Goal: Find specific page/section: Find specific page/section

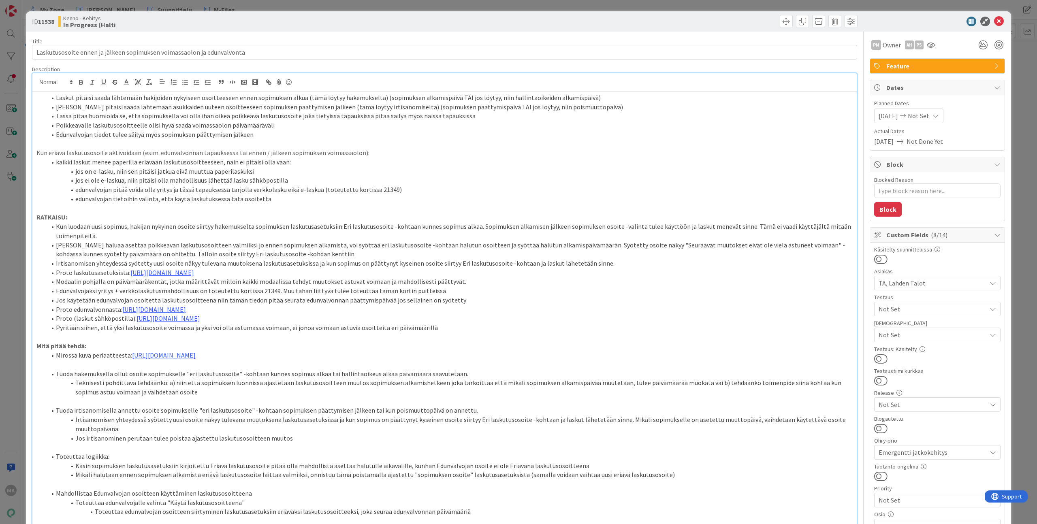
scroll to position [28, 0]
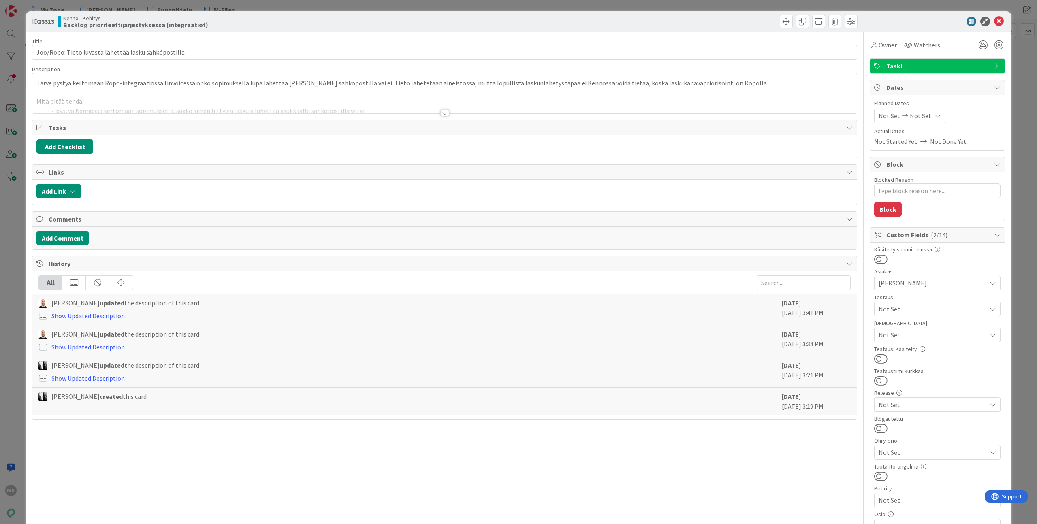
click at [427, 116] on div "Title 52 / 128 Joo/Ropo: Tieto luvasta lähettää lasku sähköpostilla Description…" at bounding box center [444, 436] width 825 height 809
click at [445, 114] on div at bounding box center [444, 113] width 9 height 6
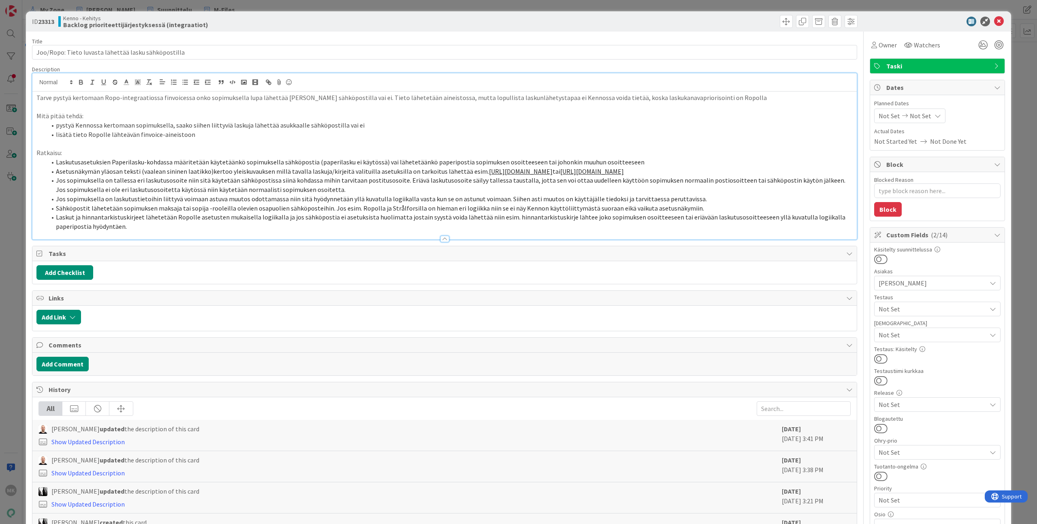
click at [537, 171] on link "https://www.figma.com/design/s06ePFuGvSFkRRSBp8p43G/Reskontra?node-id=3010-568&…" at bounding box center [521, 171] width 64 height 8
click at [433, 176] on li "Asetusnäkymän yläosan teksti (vaalean sininen laatikko)kertoo yleiskuvauksen mi…" at bounding box center [449, 171] width 806 height 9
click at [466, 20] on div at bounding box center [652, 21] width 411 height 13
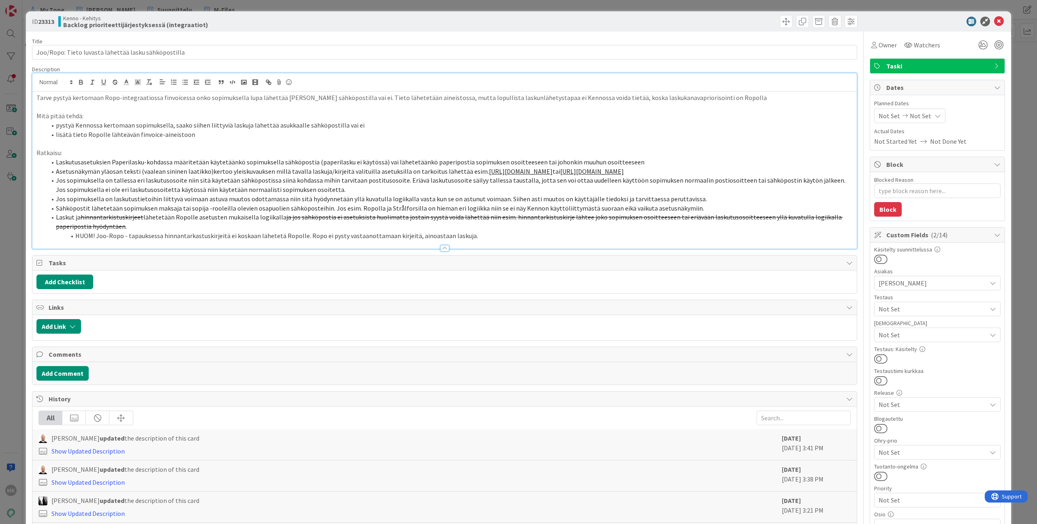
type textarea "x"
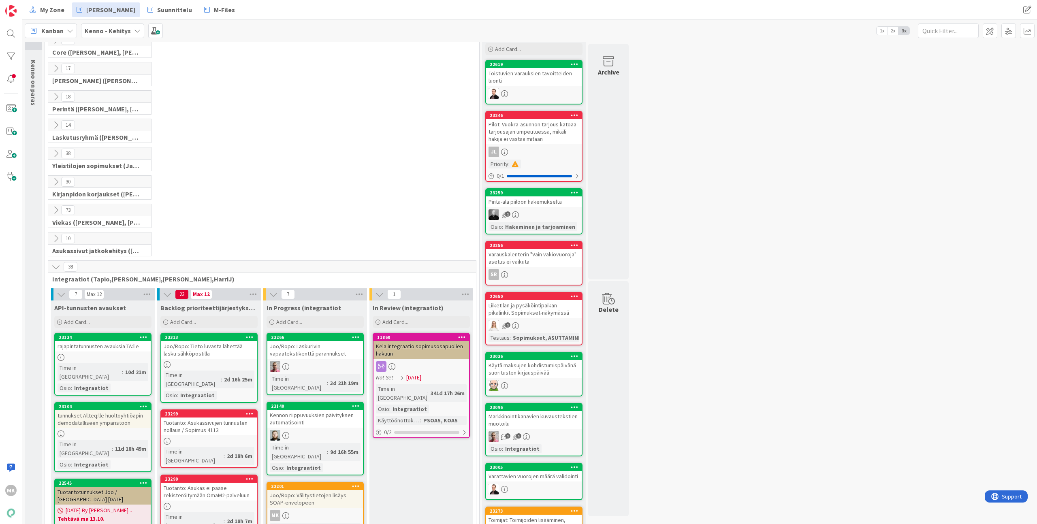
scroll to position [72, 0]
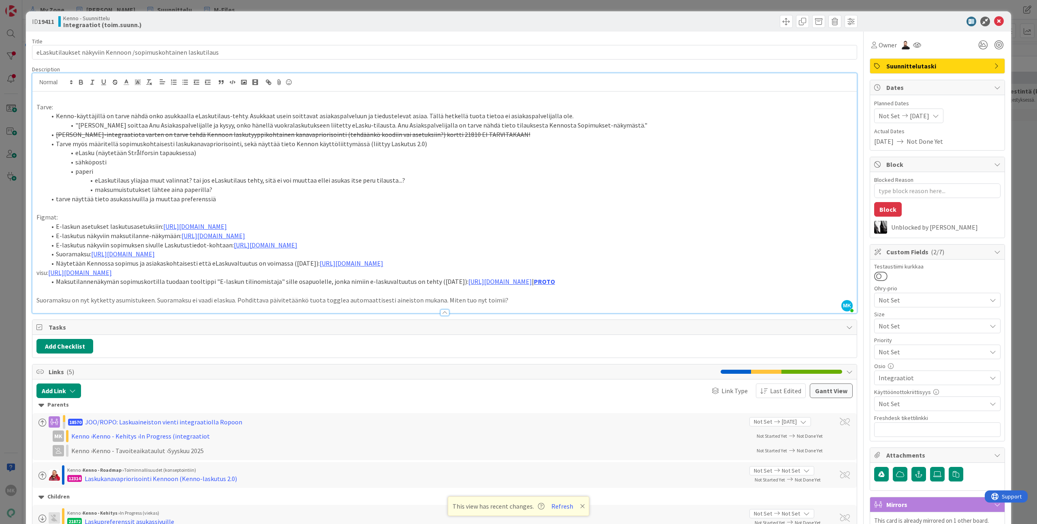
type textarea "x"
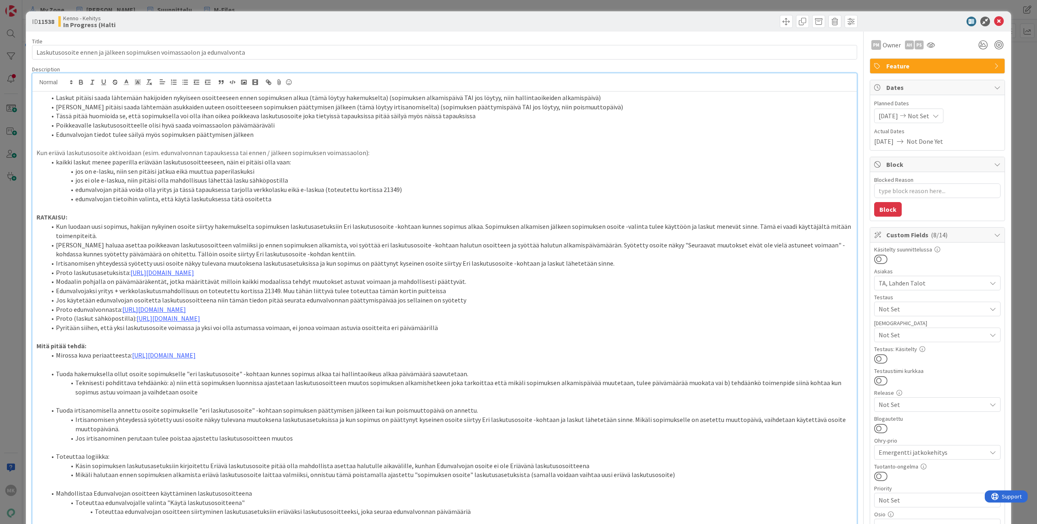
type textarea "x"
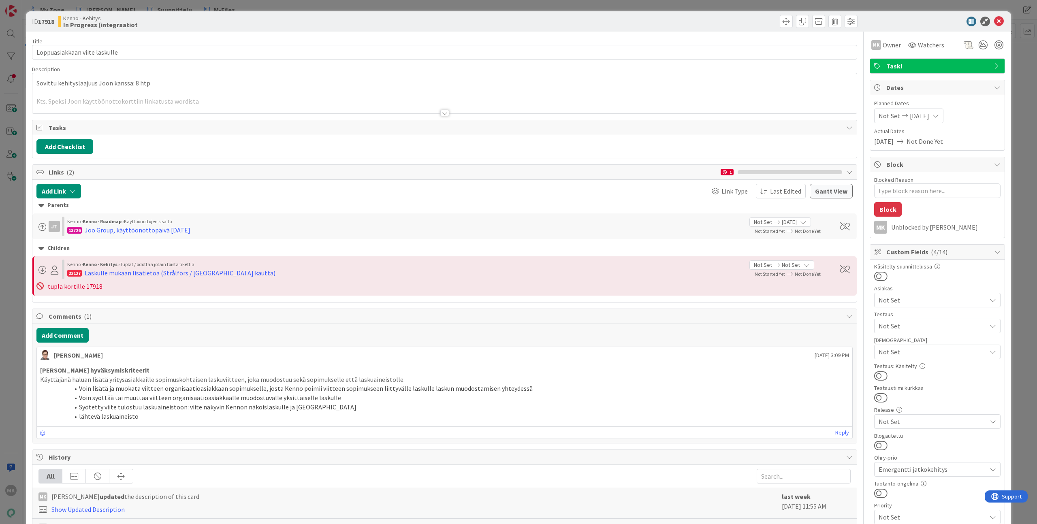
type textarea "x"
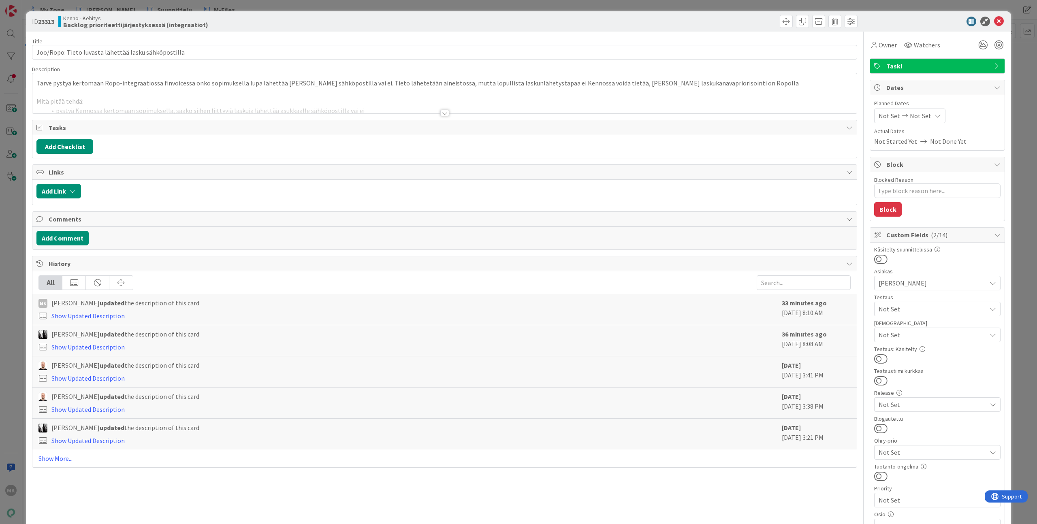
click at [230, 109] on div at bounding box center [444, 103] width 824 height 21
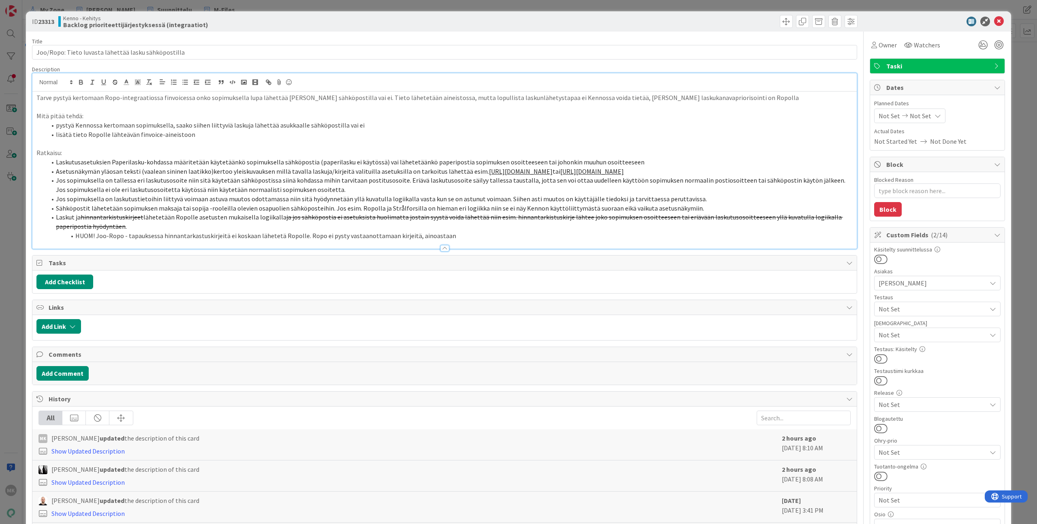
type textarea "x"
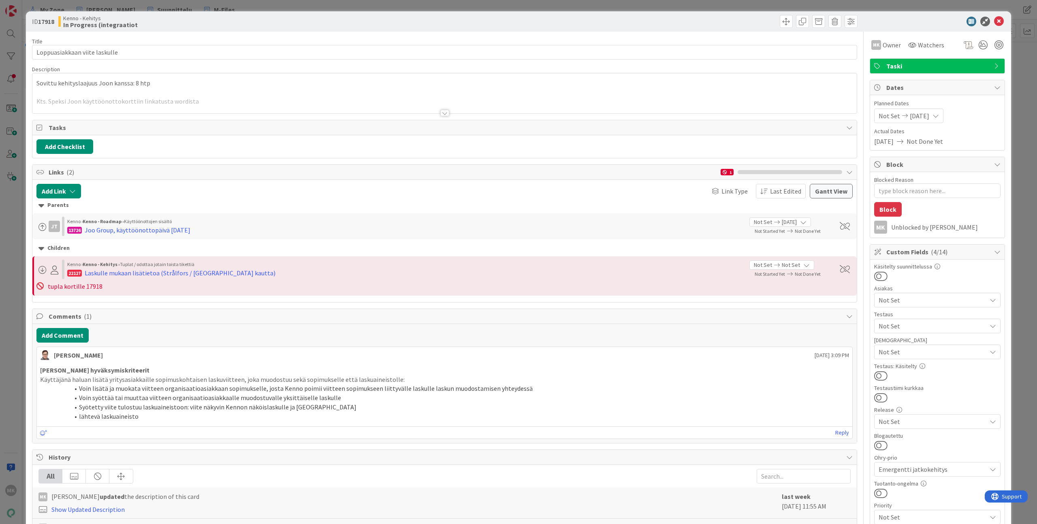
type textarea "x"
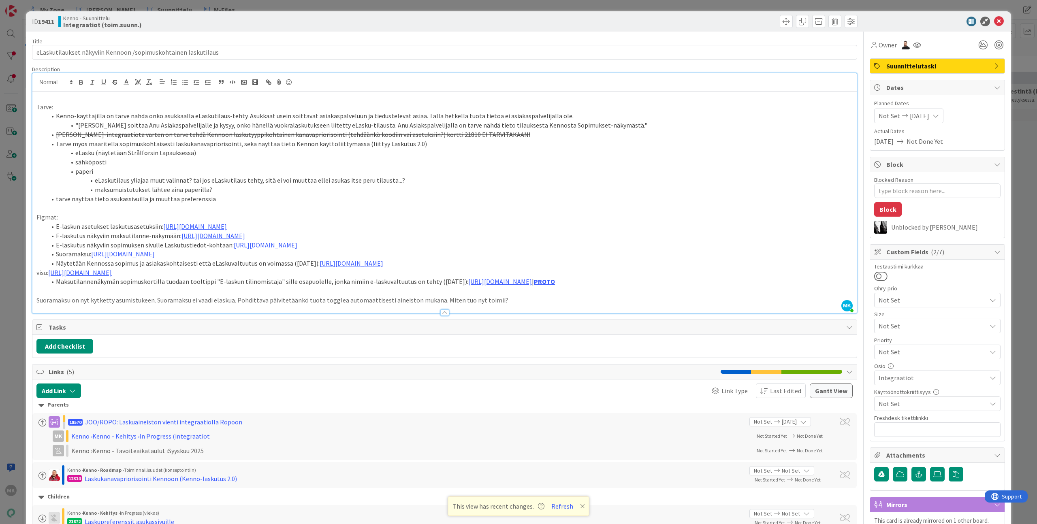
type textarea "x"
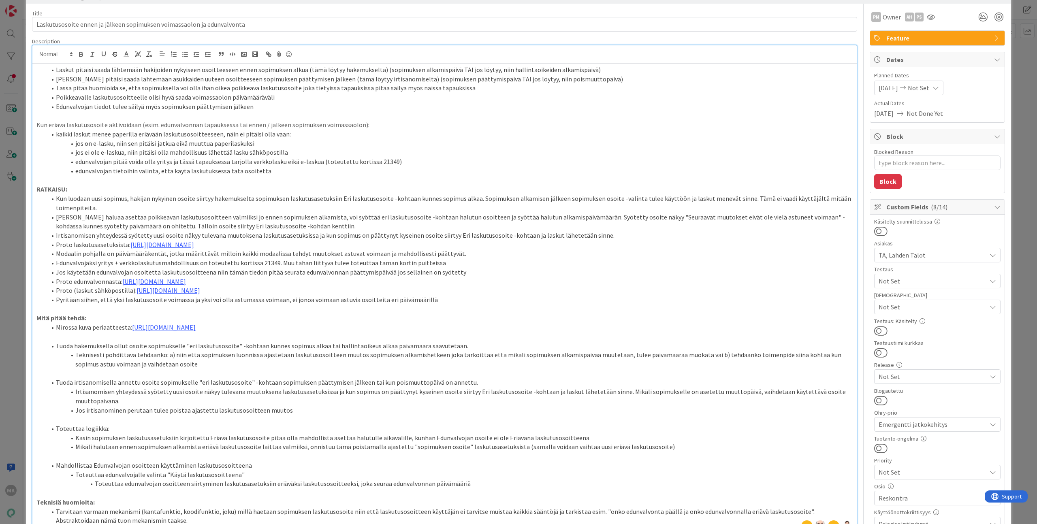
type textarea "x"
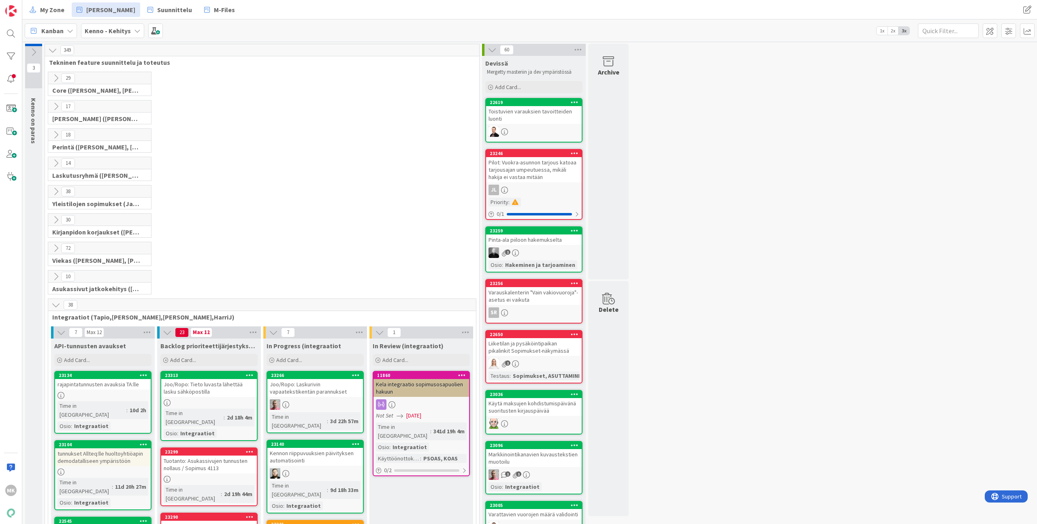
click at [57, 106] on icon at bounding box center [55, 106] width 9 height 9
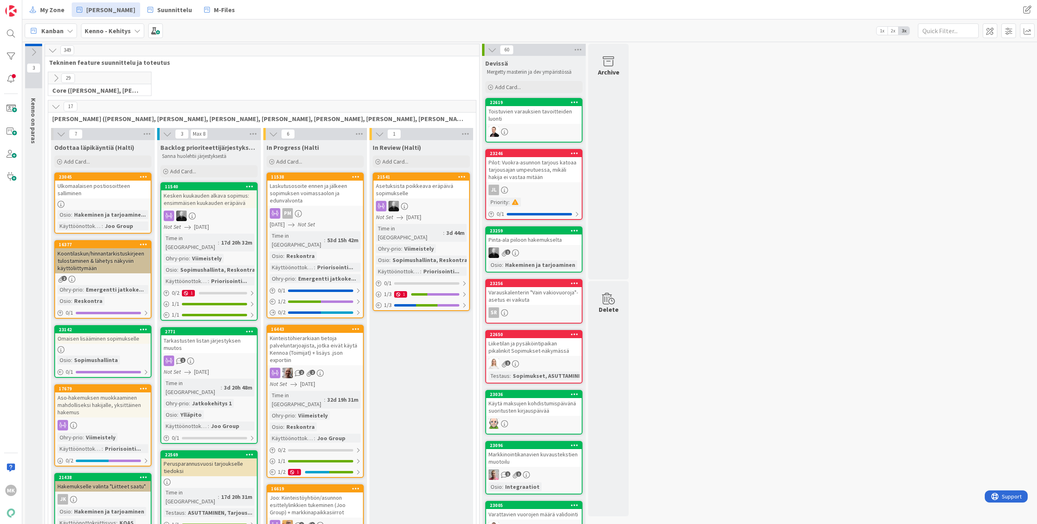
click at [334, 192] on div "Laskutusosoite ennen ja jälkeen sopimuksen voimassaolon ja edunvalvonta" at bounding box center [315, 193] width 96 height 25
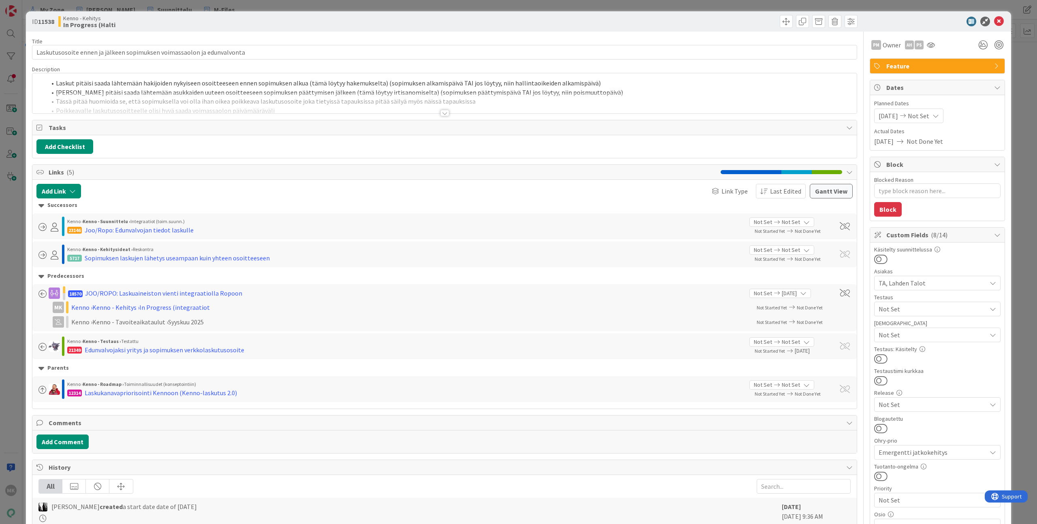
click at [441, 112] on div at bounding box center [444, 113] width 9 height 6
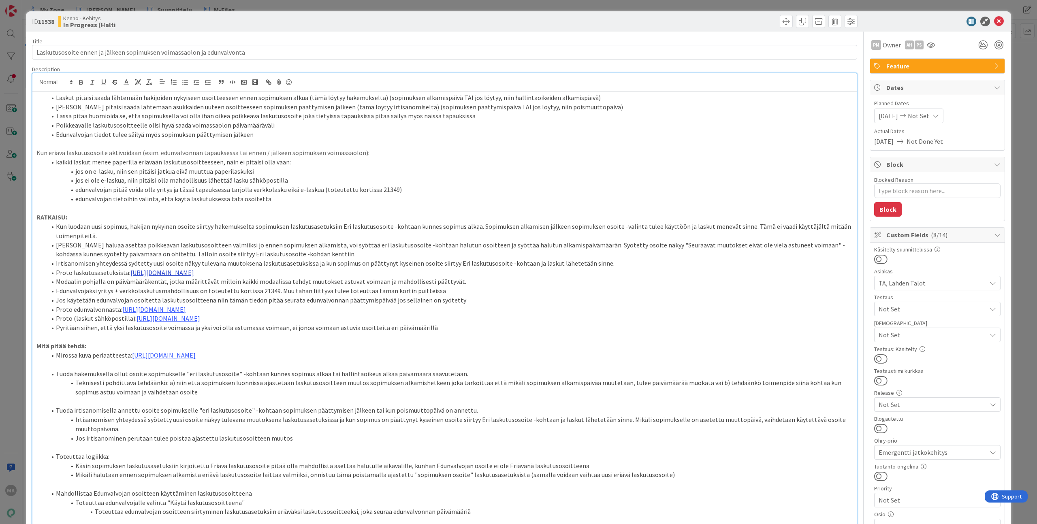
scroll to position [5, 0]
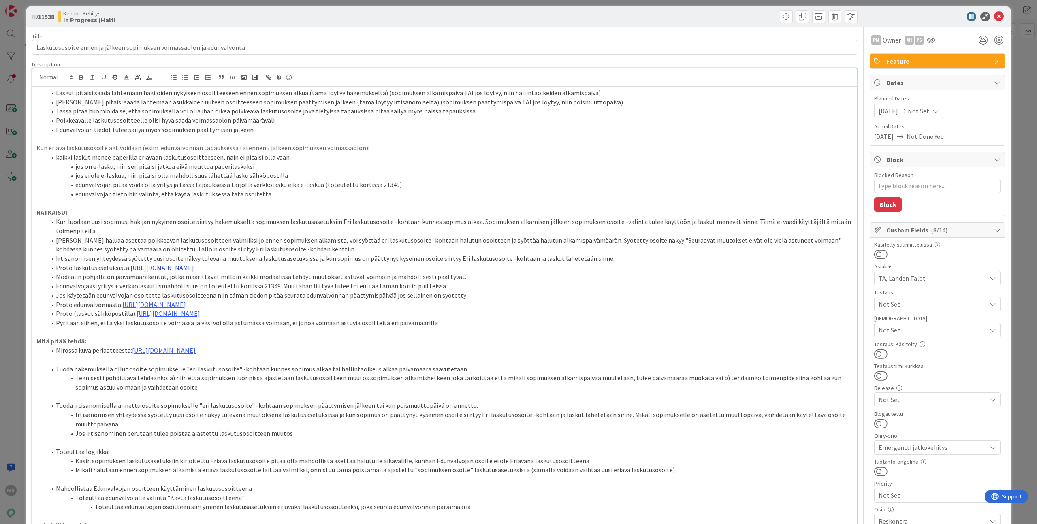
click at [194, 266] on link "https://www.figma.com/proto/0IJ8fGlasErUUd7odgirDN/Sopimushallinta?page-id=0%3A…" at bounding box center [162, 268] width 64 height 8
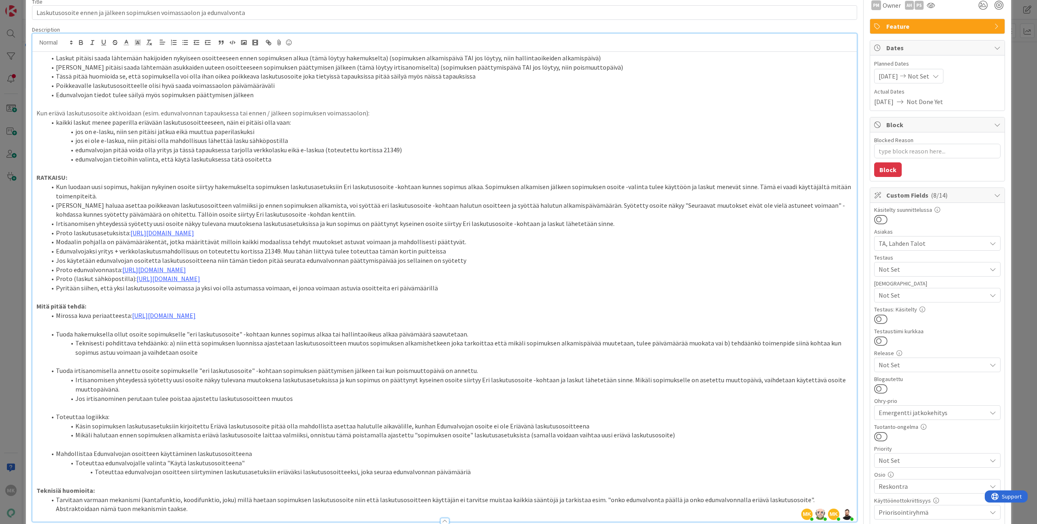
scroll to position [77, 0]
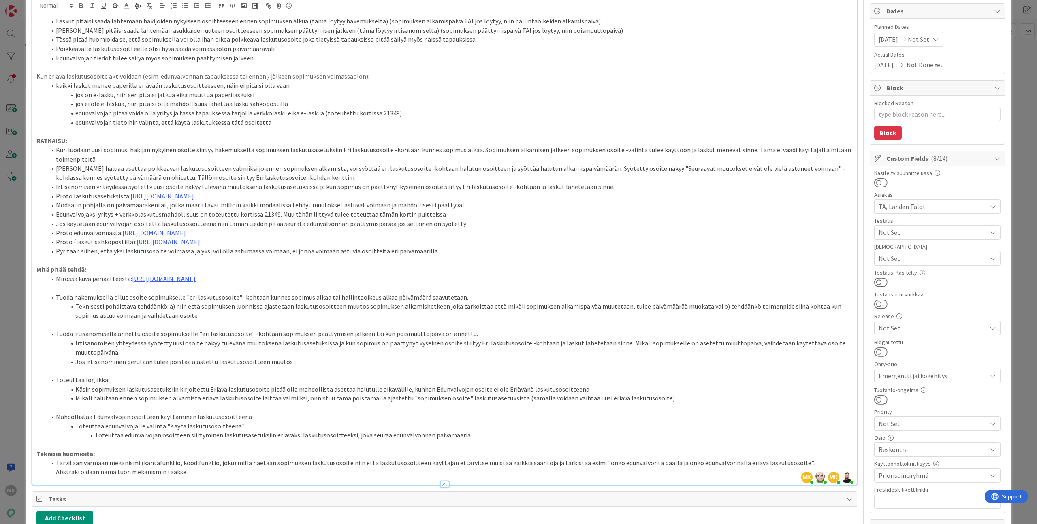
type textarea "x"
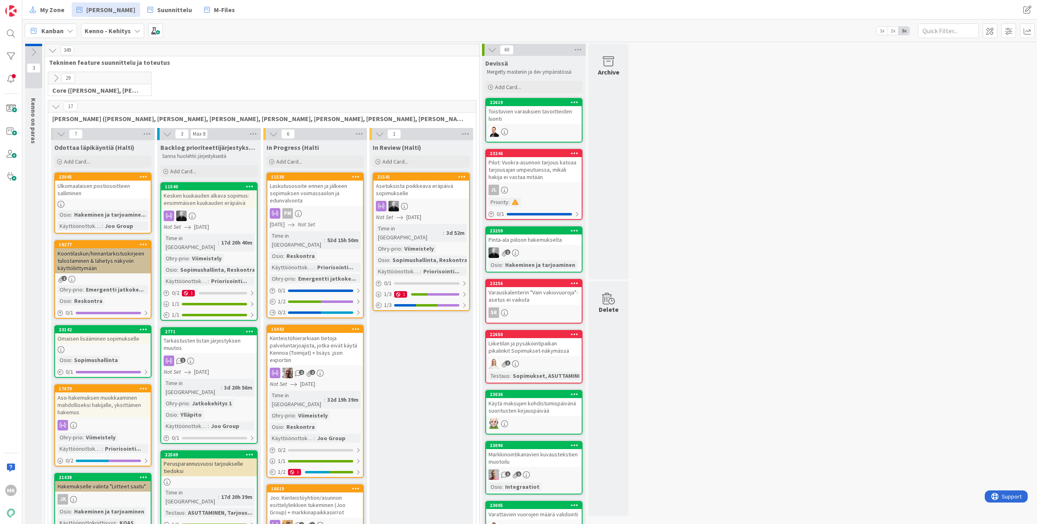
click at [52, 107] on icon at bounding box center [55, 106] width 9 height 9
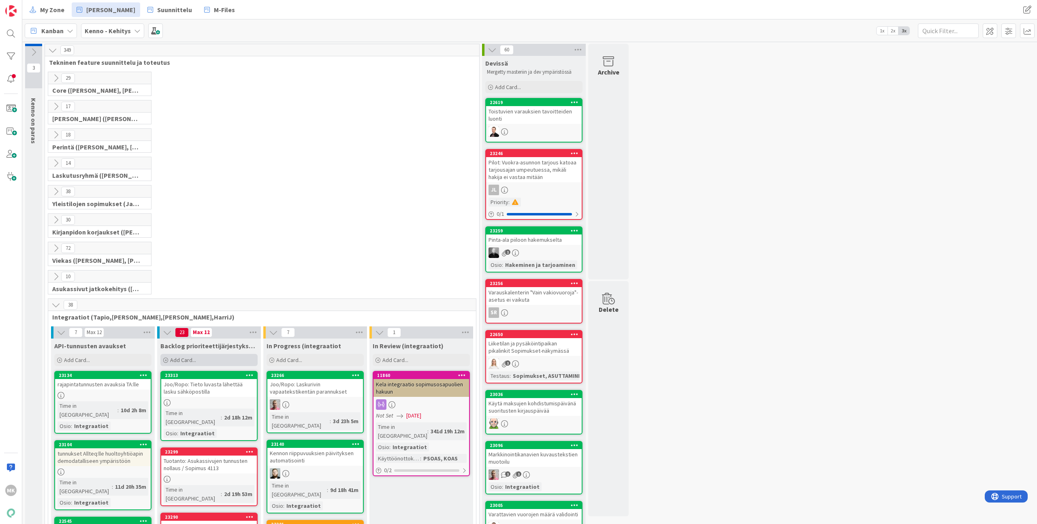
scroll to position [185, 0]
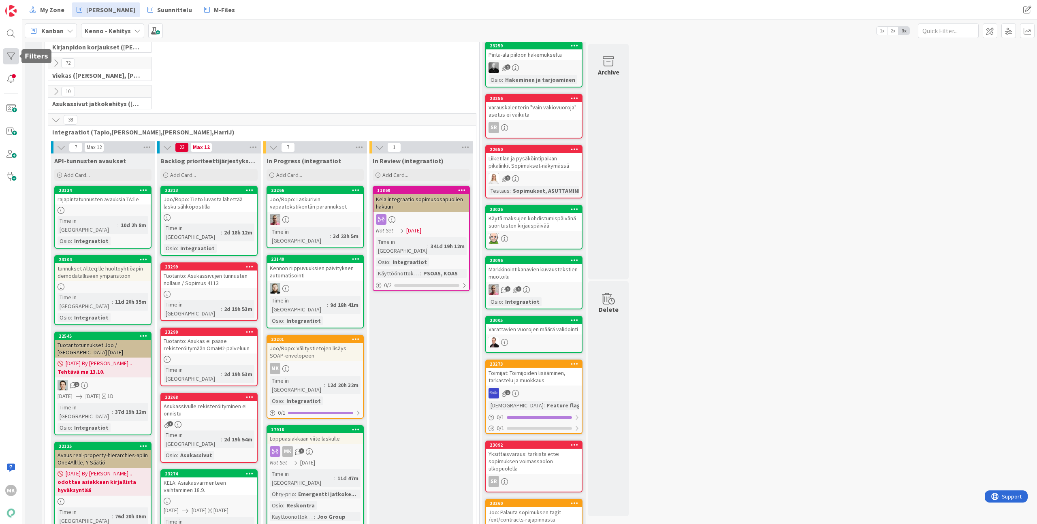
click at [9, 55] on div at bounding box center [11, 56] width 16 height 16
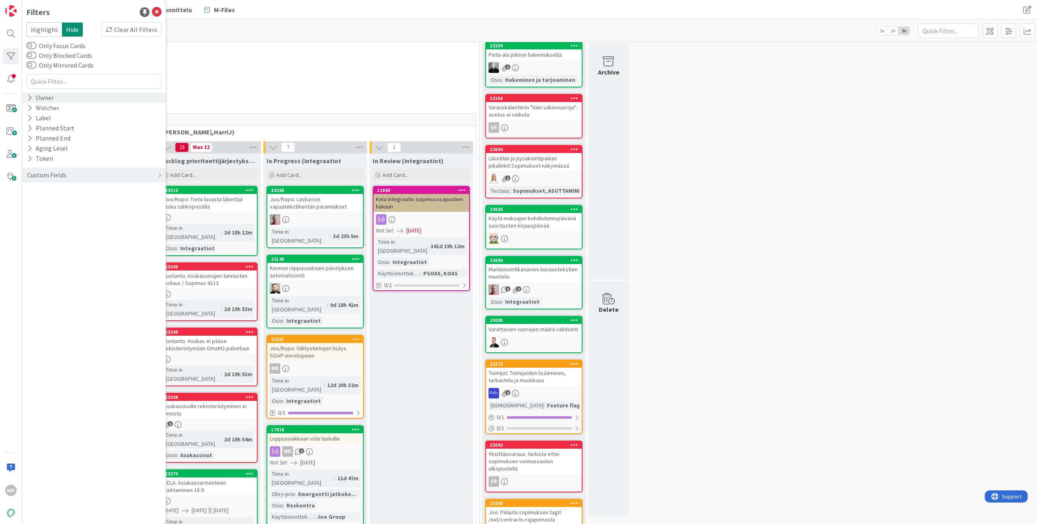
click at [33, 99] on div "Owner" at bounding box center [40, 98] width 28 height 10
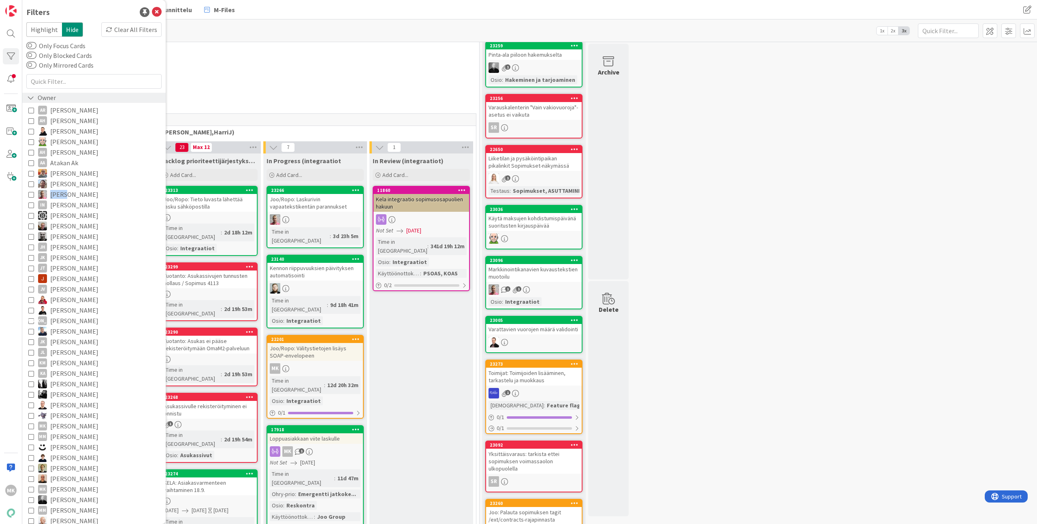
click at [28, 189] on button "Harri Jauri" at bounding box center [93, 194] width 131 height 11
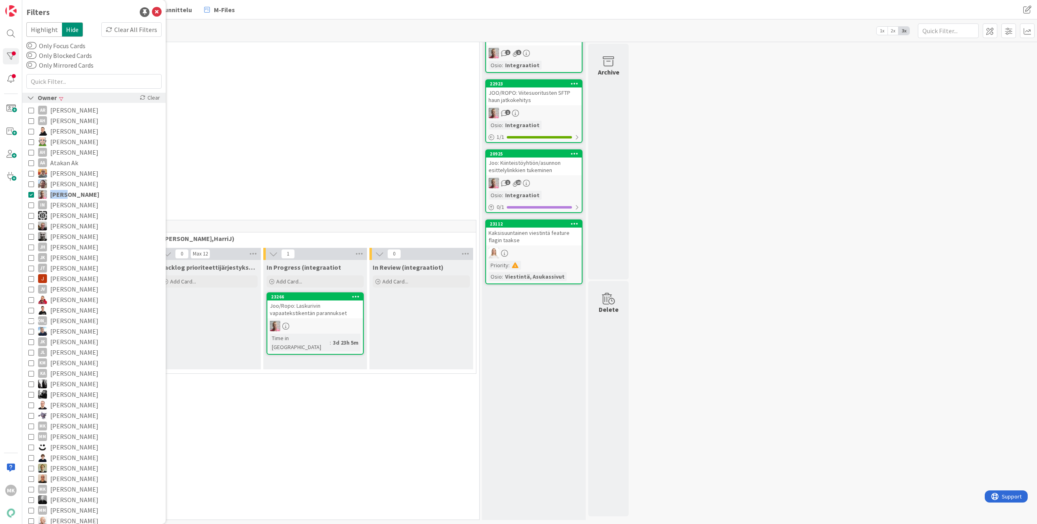
scroll to position [79, 0]
click at [358, 98] on div "0 Laskutusryhmä (Antti, Keijo)" at bounding box center [262, 92] width 431 height 28
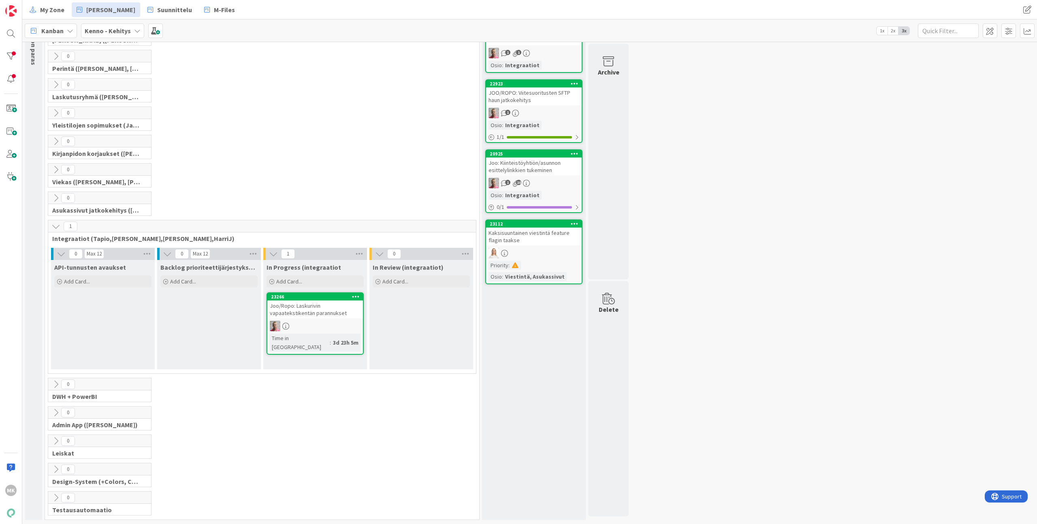
click at [210, 417] on div "0 Admin App (Jaakko)" at bounding box center [262, 420] width 431 height 28
click at [6, 53] on div at bounding box center [11, 56] width 16 height 16
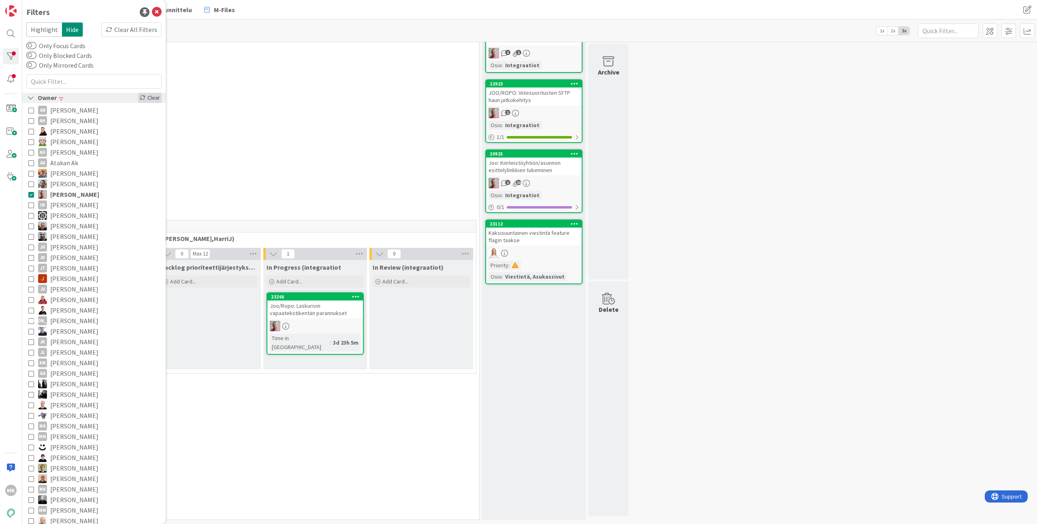
click at [149, 101] on div "Clear" at bounding box center [149, 98] width 23 height 10
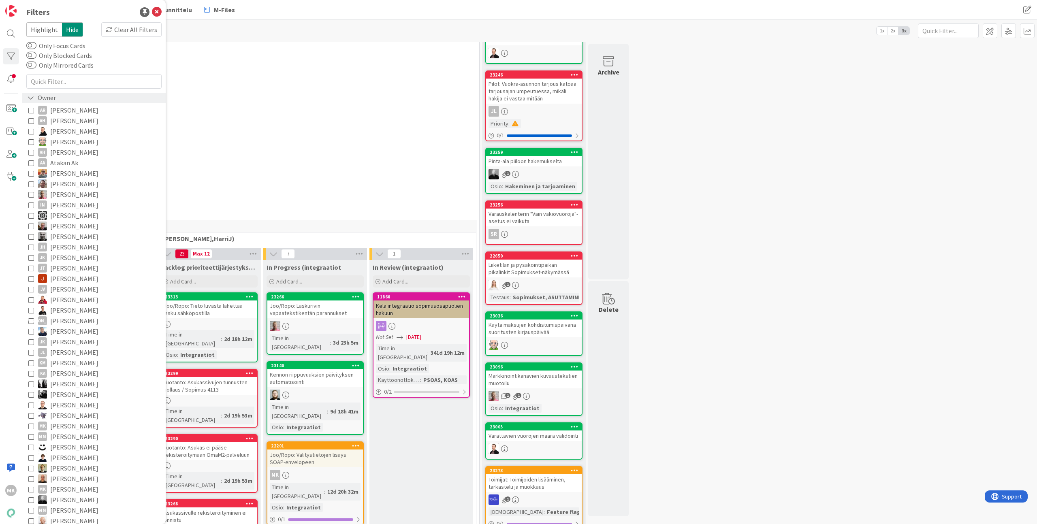
scroll to position [185, 0]
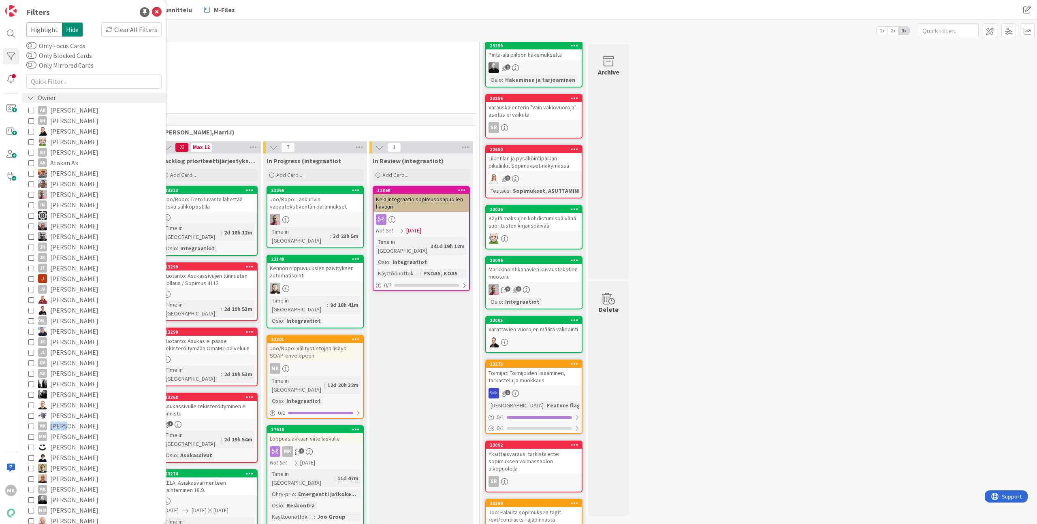
click at [28, 421] on button "MK Marko Kankaanniemi" at bounding box center [93, 426] width 131 height 11
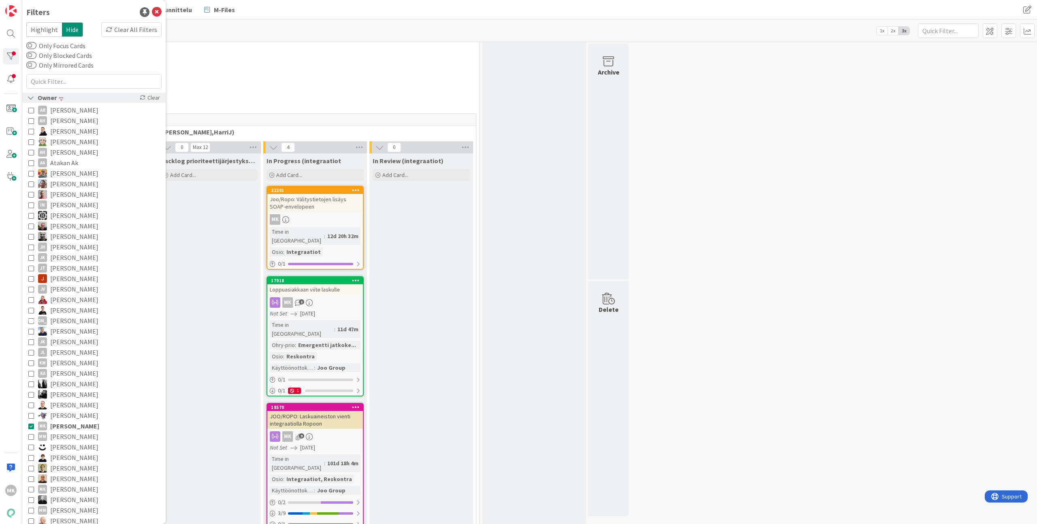
click at [273, 97] on div "0 Asukassivut jatkokehitys (Rasmus, TommiH, Bella)" at bounding box center [262, 99] width 431 height 28
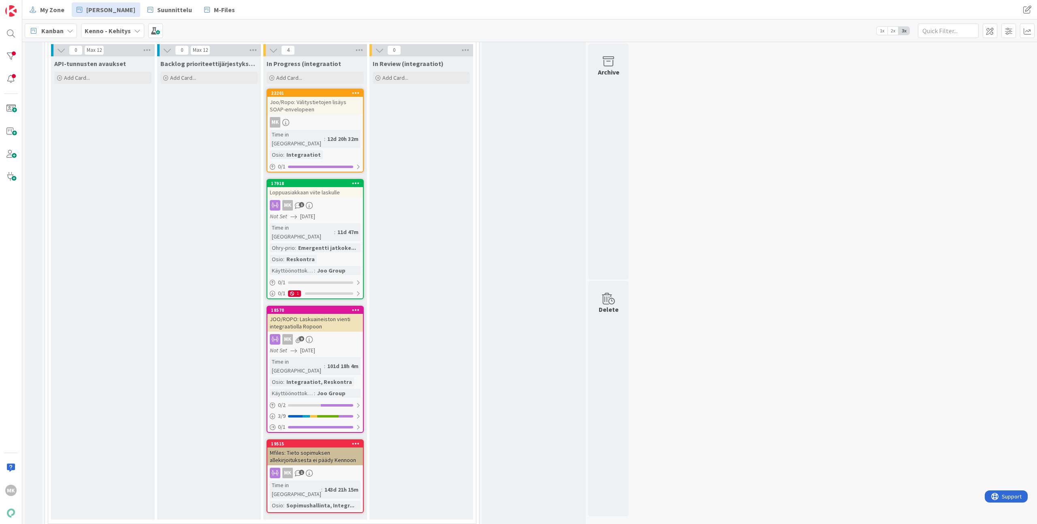
scroll to position [277, 0]
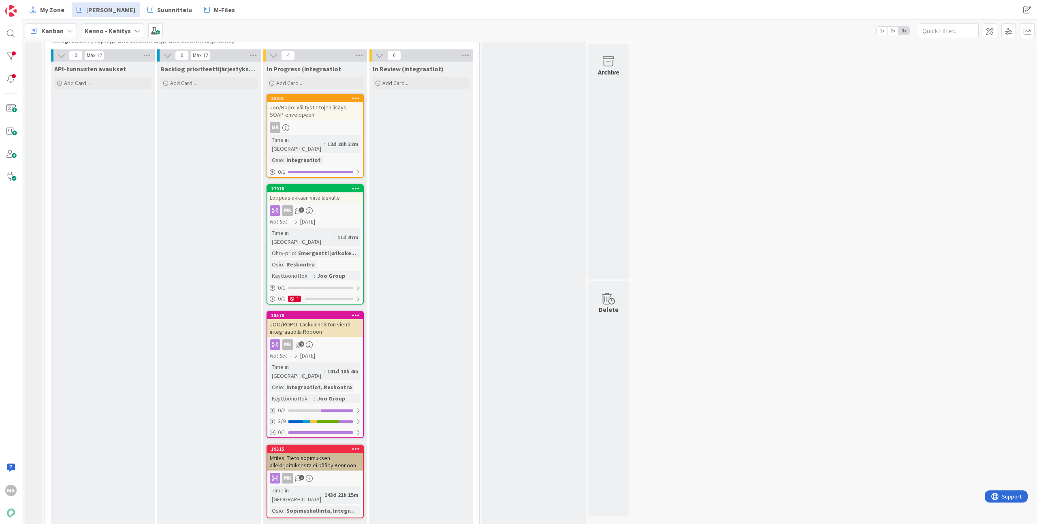
click at [36, 265] on div "0 Kenno on paras" at bounding box center [33, 221] width 17 height 909
click at [12, 53] on div at bounding box center [11, 56] width 16 height 16
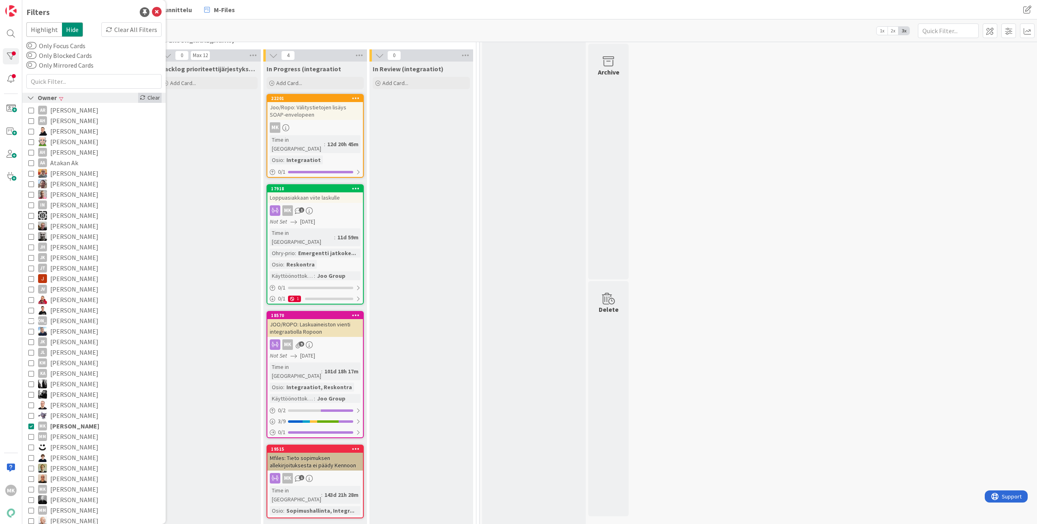
click at [149, 98] on div "Clear" at bounding box center [149, 98] width 23 height 10
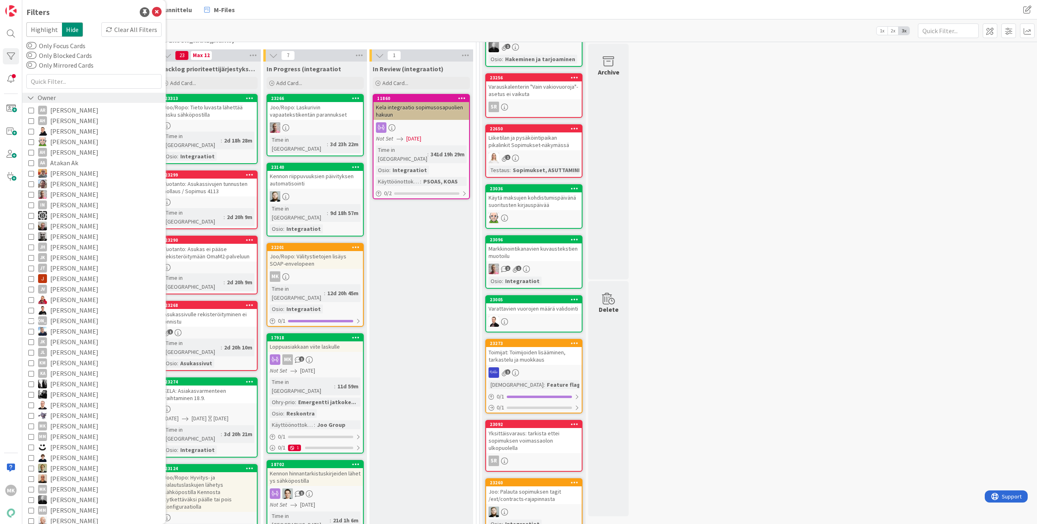
scroll to position [427, 0]
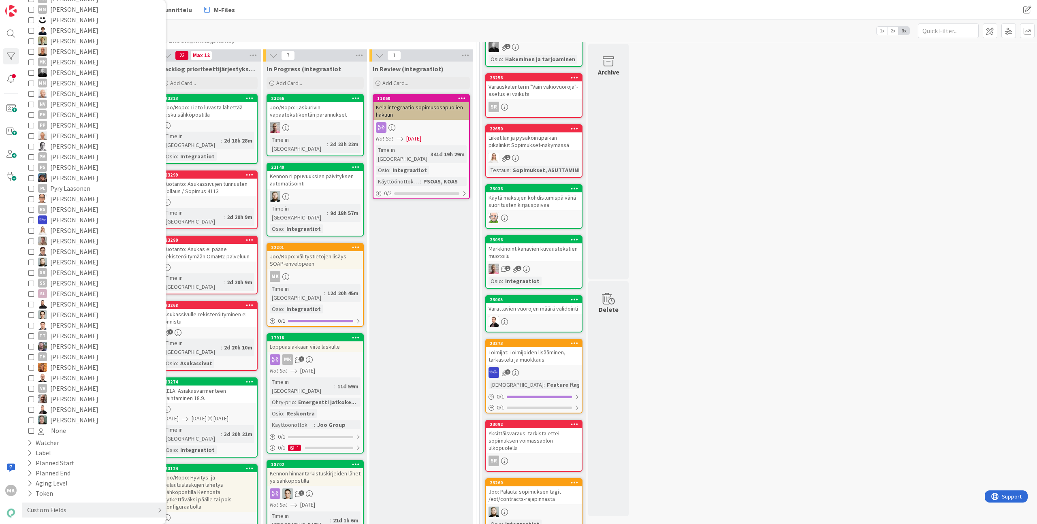
click at [75, 262] on span "Santeri Hiltunen" at bounding box center [74, 262] width 48 height 11
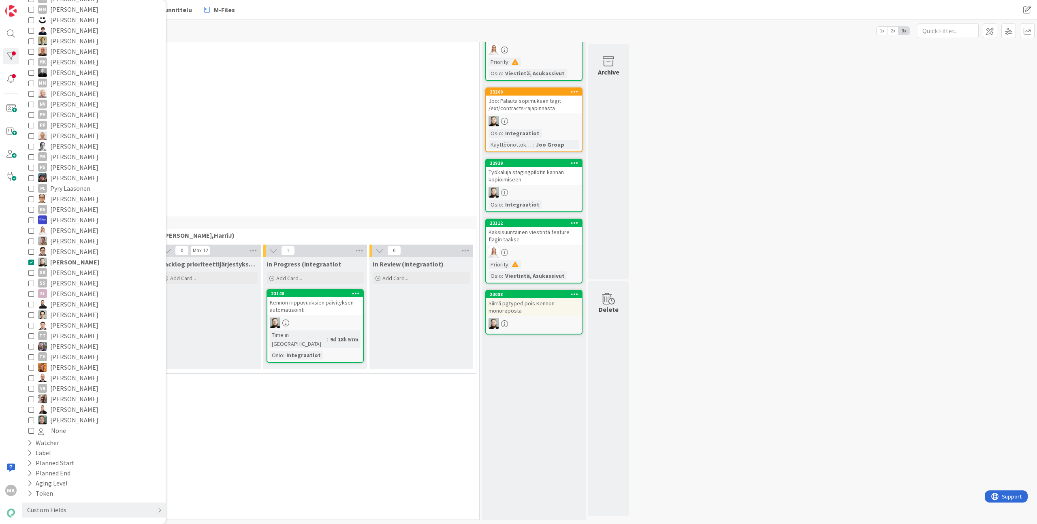
scroll to position [79, 0]
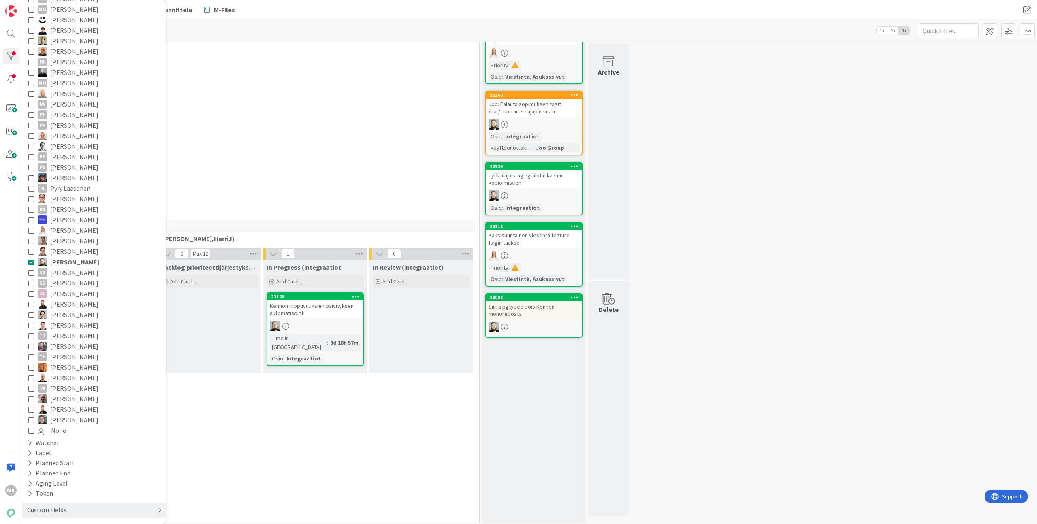
click at [236, 168] on div "0 Viekas (Samuli, Saara, Mika, Pirjo, Keijo, TommiHä, Rasmus)" at bounding box center [262, 177] width 431 height 28
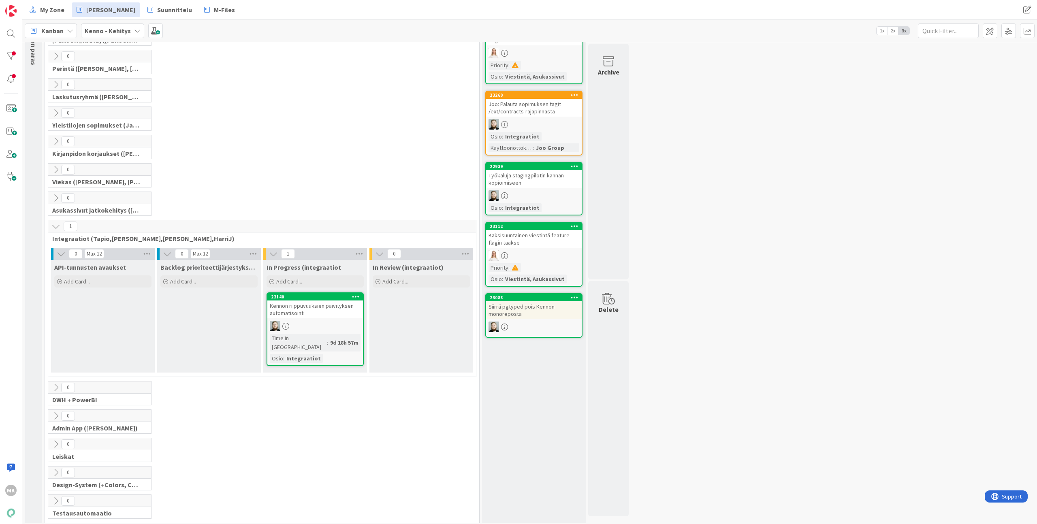
click at [303, 211] on div "0 Asukassivut jatkokehitys (Rasmus, TommiH, Bella)" at bounding box center [262, 206] width 431 height 28
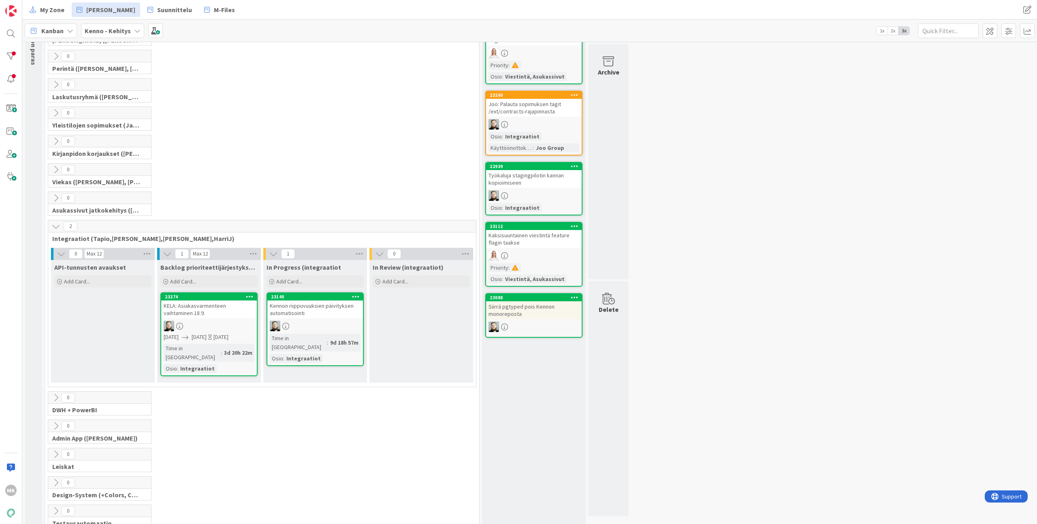
scroll to position [83, 0]
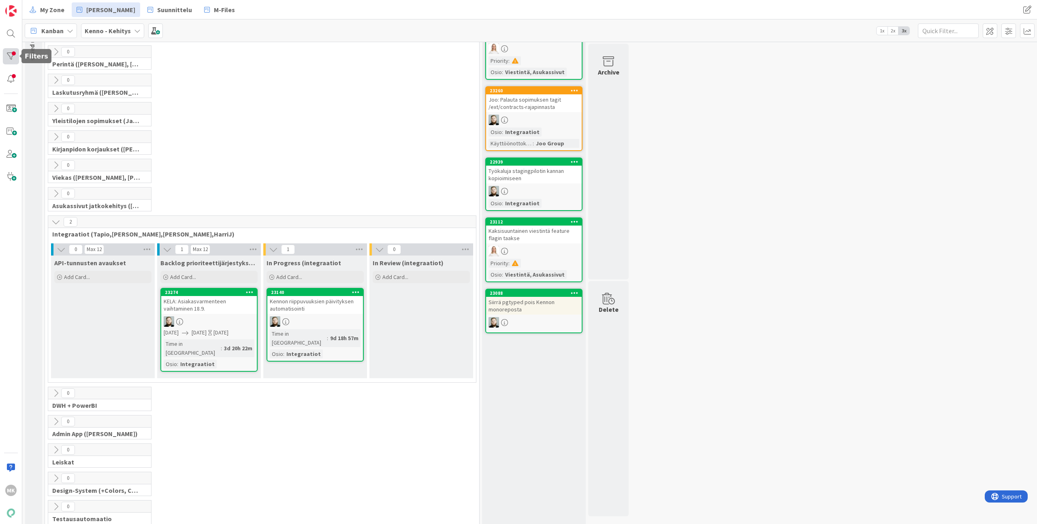
click at [14, 64] on div at bounding box center [11, 56] width 16 height 16
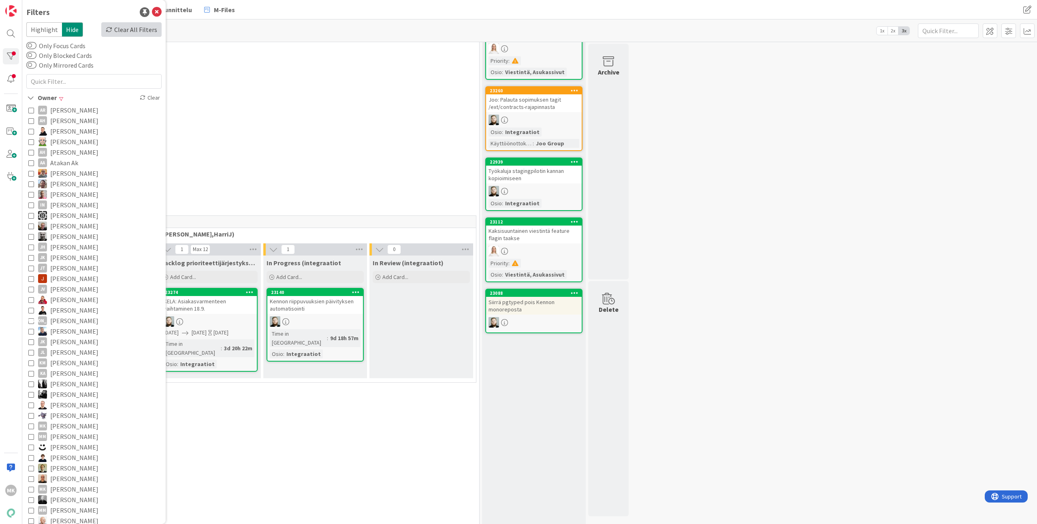
click at [119, 34] on div "Clear All Filters" at bounding box center [131, 29] width 60 height 15
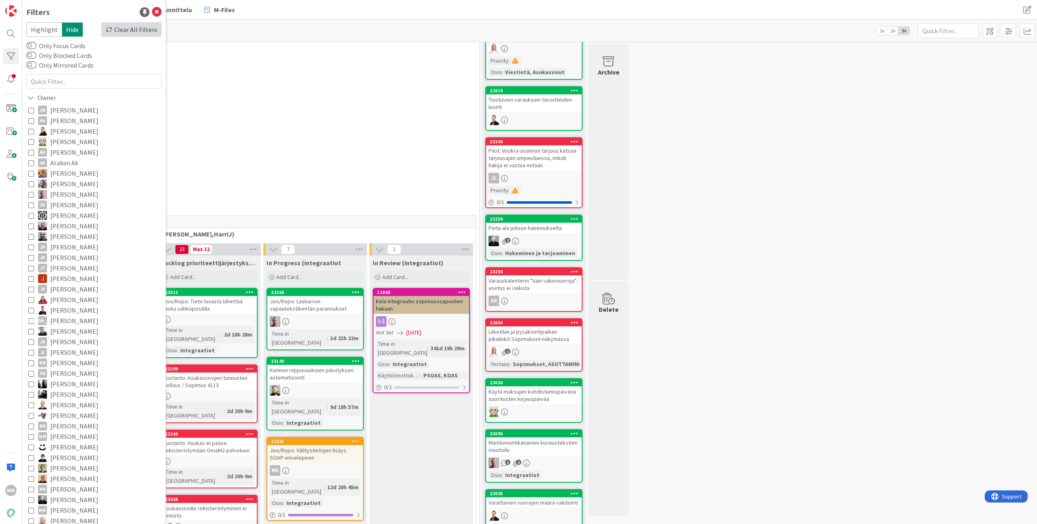
scroll to position [277, 0]
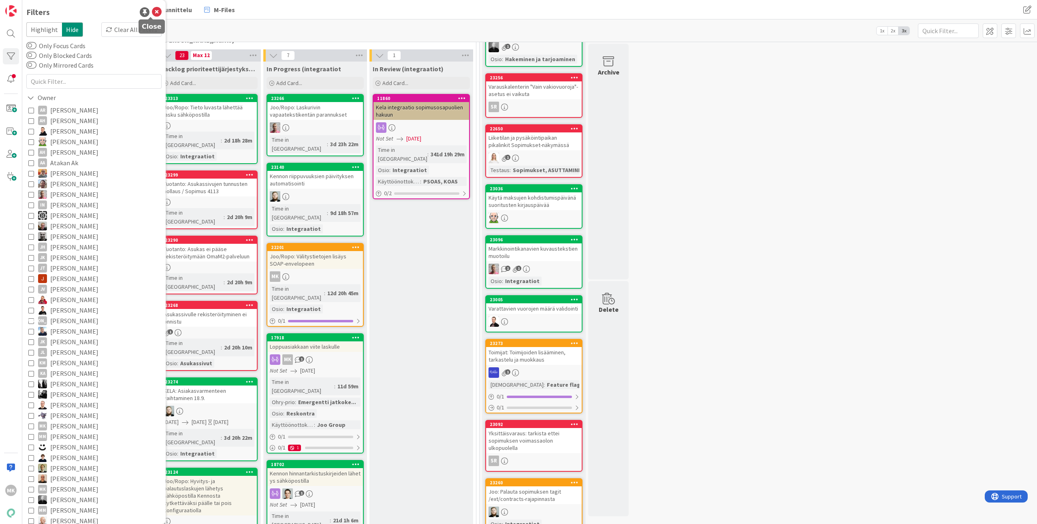
click at [153, 10] on icon at bounding box center [157, 12] width 10 height 10
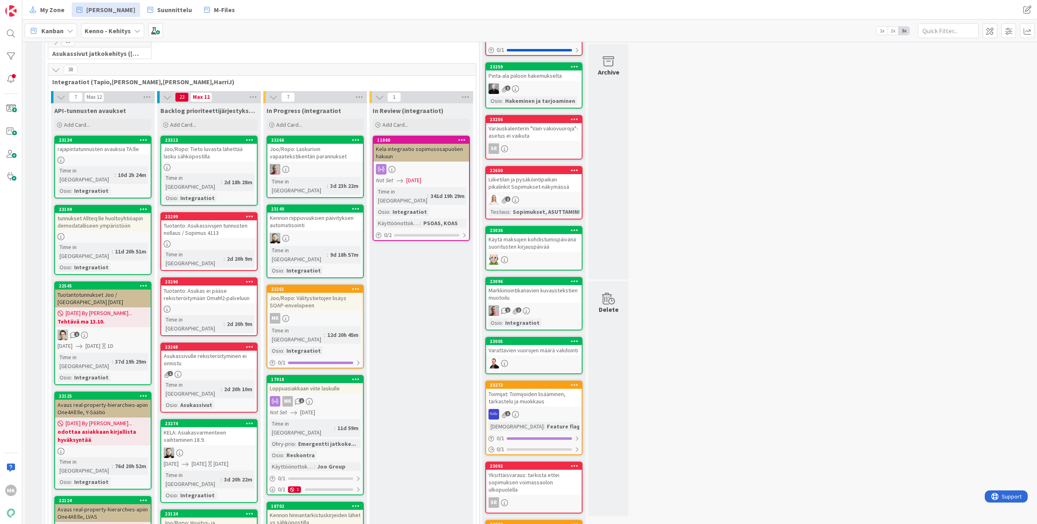
scroll to position [240, 0]
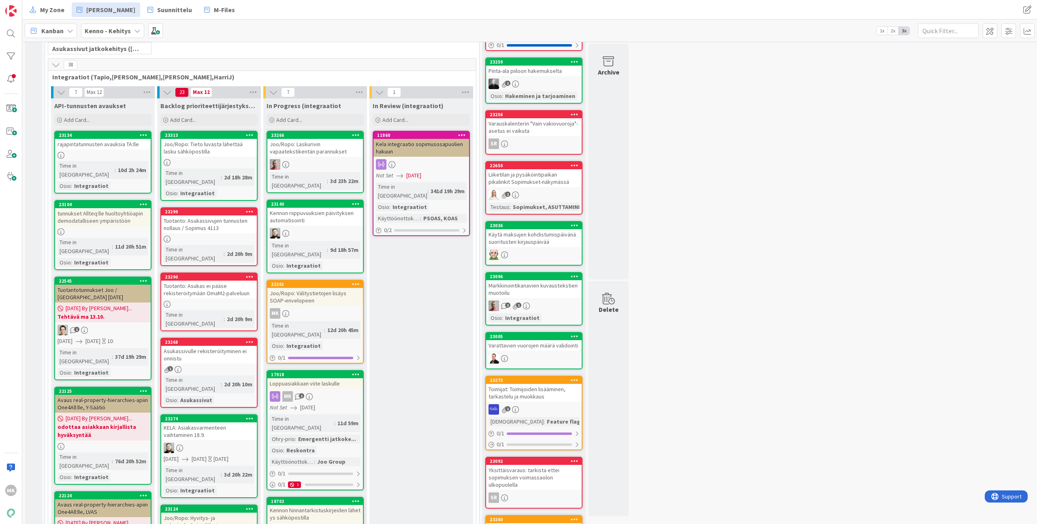
click at [313, 55] on div "10 Asukassivut jatkokehitys (Rasmus, TommiH, Bella)" at bounding box center [262, 44] width 431 height 28
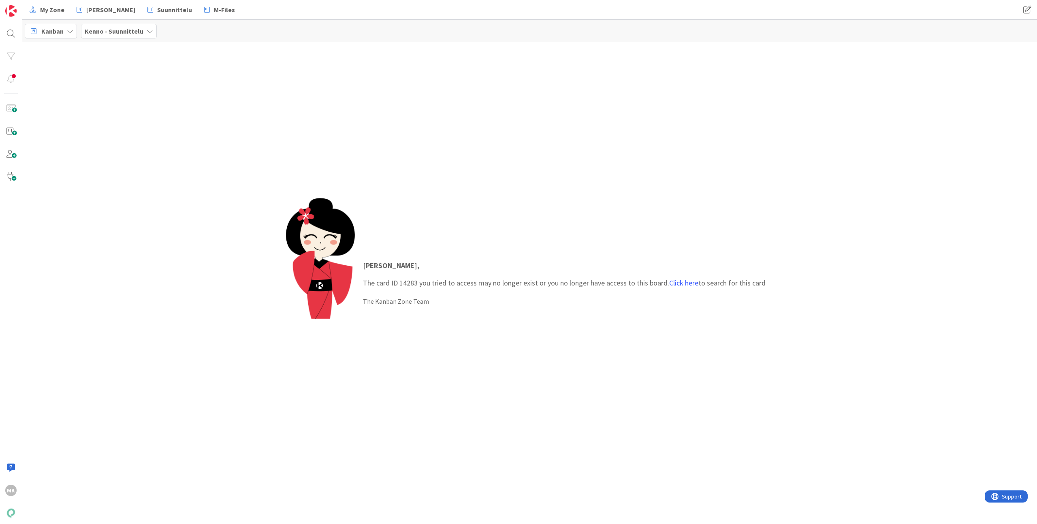
click at [397, 282] on p "[PERSON_NAME] , The card ID 14283 you tried to access may no longer exist or yo…" at bounding box center [564, 274] width 402 height 28
click at [402, 282] on p "[PERSON_NAME] , The card ID 14283 you tried to access may no longer exist or yo…" at bounding box center [564, 274] width 402 height 28
copy p "14283"
click at [125, 109] on div "[PERSON_NAME] , The card ID 14283 you tried to access may no longer exist or yo…" at bounding box center [529, 283] width 1014 height 482
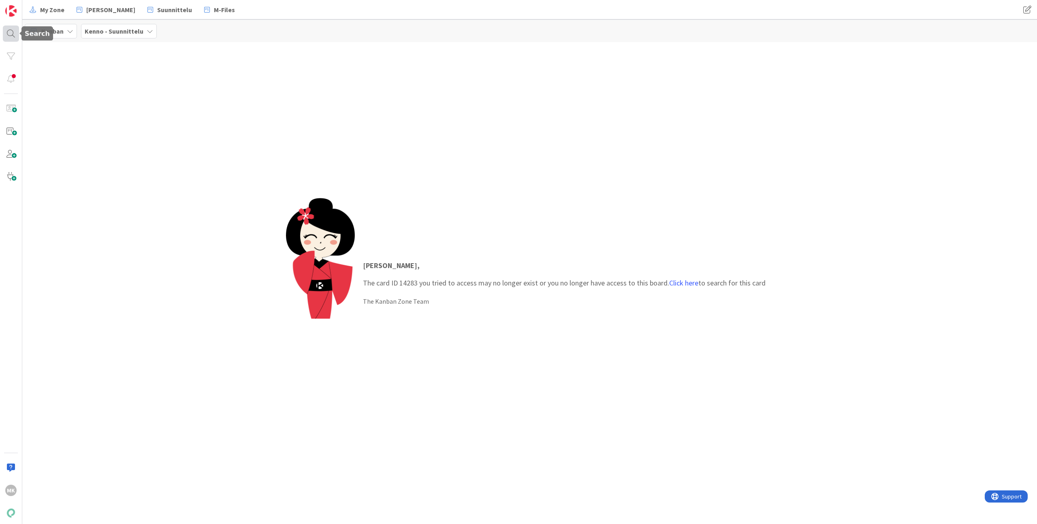
click at [5, 32] on div at bounding box center [11, 34] width 16 height 16
click at [71, 32] on input "text" at bounding box center [76, 29] width 101 height 15
type input "14283"
click at [147, 32] on button "Search" at bounding box center [146, 29] width 31 height 15
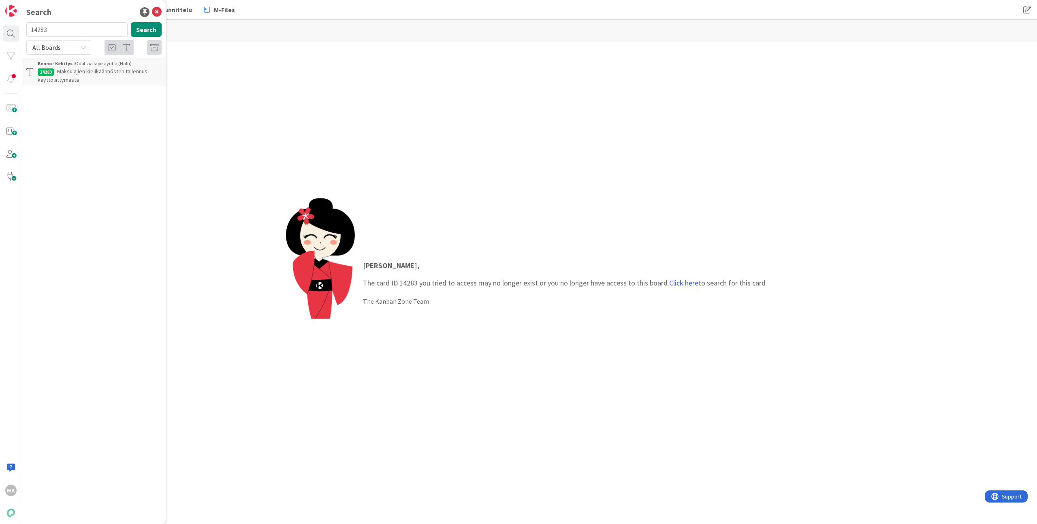
click at [101, 78] on p "Maksulajien kielikäännösten tallennus käyttöliittymästä" at bounding box center [100, 75] width 124 height 17
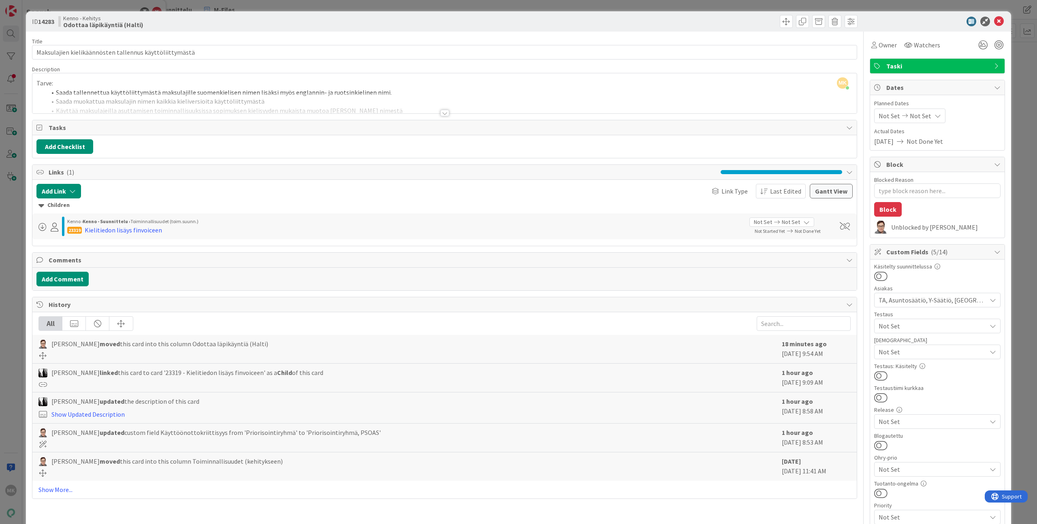
click at [401, 112] on div at bounding box center [444, 103] width 824 height 21
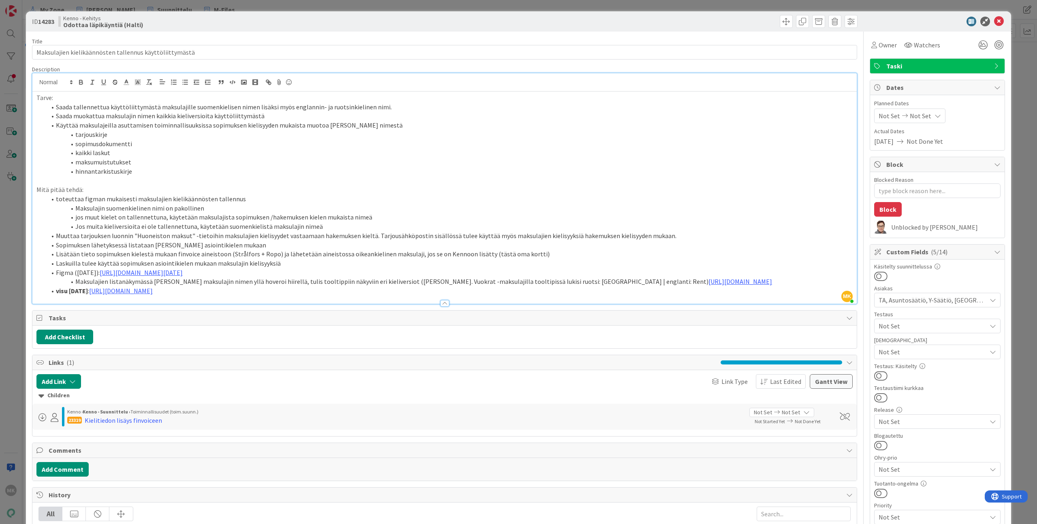
click at [180, 32] on div "Title 55 / 128 Maksulajien kielikäännösten tallennus käyttöliittymästä Descript…" at bounding box center [444, 422] width 825 height 781
type textarea "x"
click at [543, 251] on li "Lisätään tieto sopimuksen kielestä mukaan finvoice aineistoon (Strålfors + Ropo…" at bounding box center [449, 253] width 806 height 9
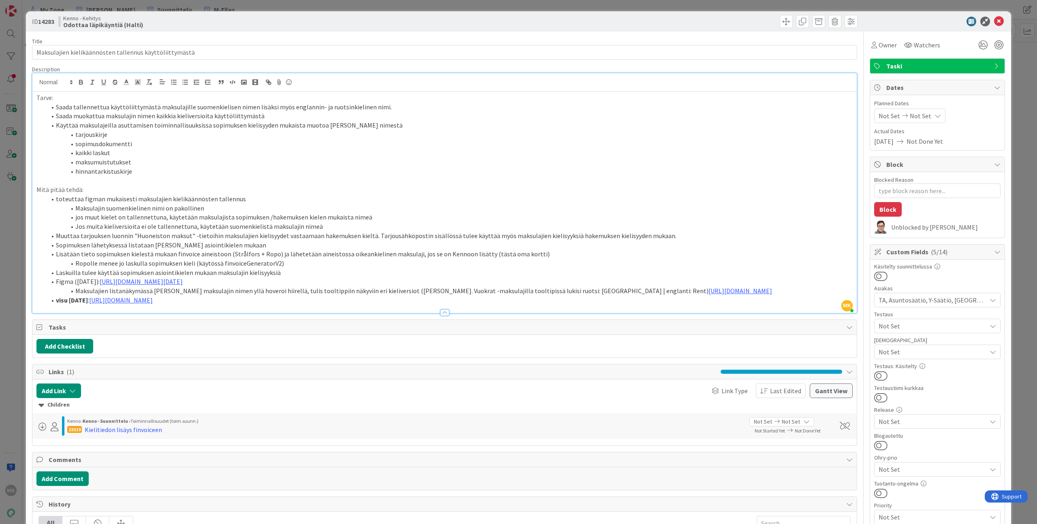
click at [397, 27] on div "Kenno - Kehitys Odottaa läpikäyntiä (Halti)" at bounding box center [250, 21] width 384 height 13
type textarea "x"
